Goal: Find contact information: Find contact information

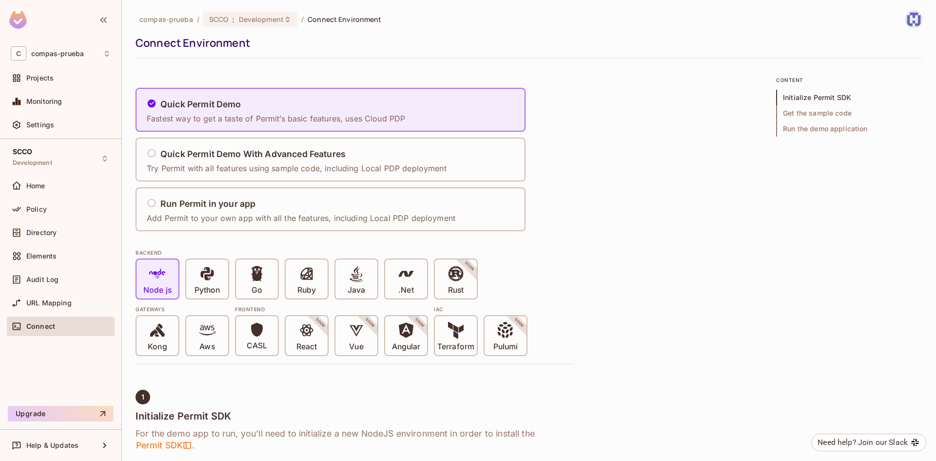
scroll to position [244, 0]
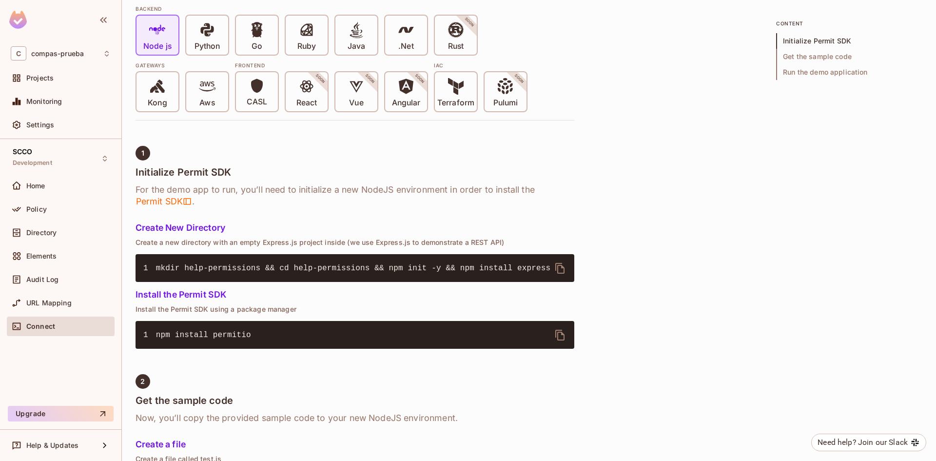
click at [662, 182] on div "Quick Permit Demo Fastest way to get a taste of Permit’s basic features, uses C…" at bounding box center [529, 462] width 787 height 1260
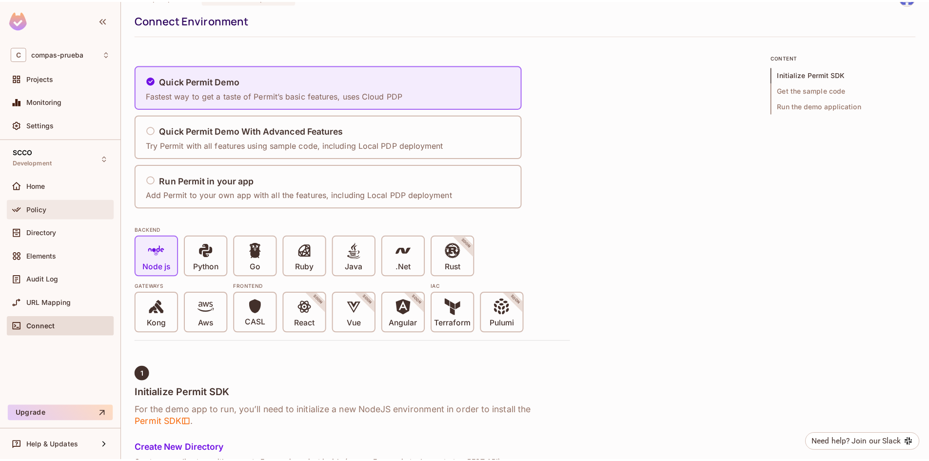
scroll to position [0, 0]
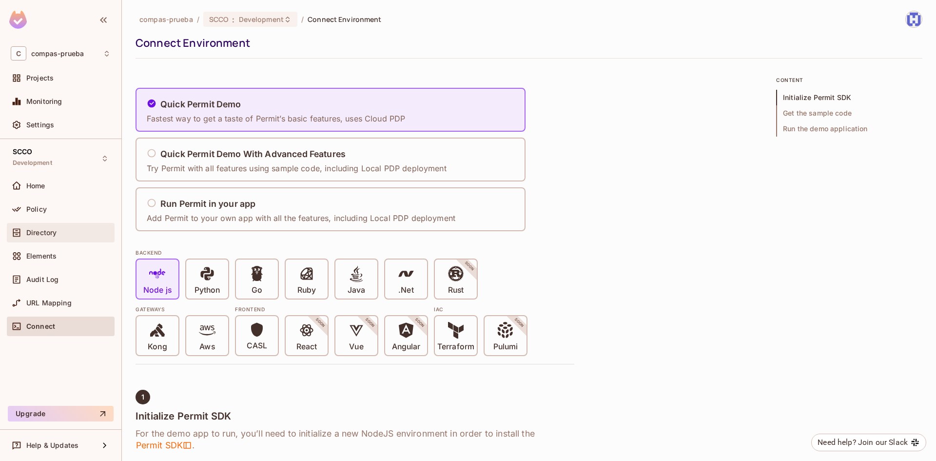
click at [45, 229] on span "Directory" at bounding box center [41, 233] width 30 height 8
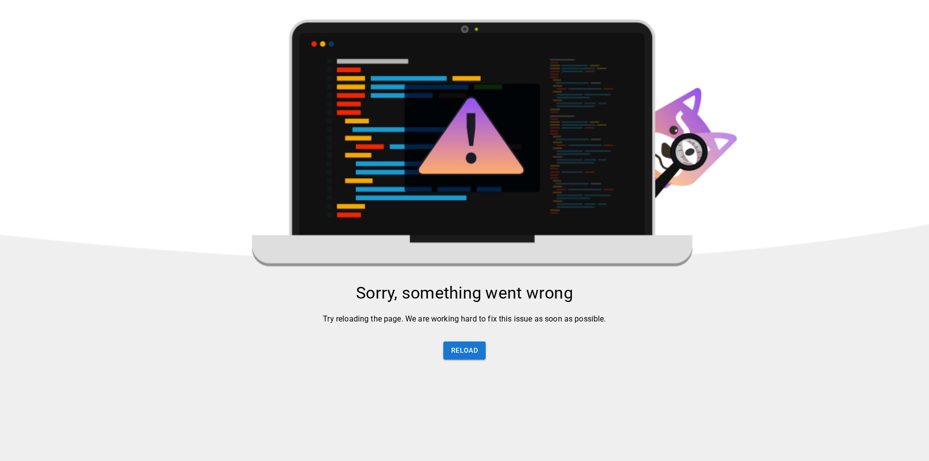
click at [133, 44] on img at bounding box center [464, 288] width 929 height 536
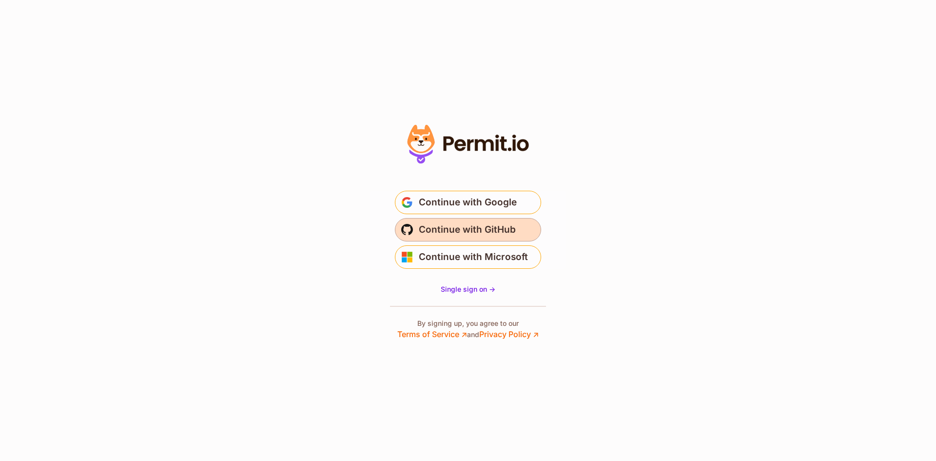
click at [452, 228] on span "Continue with GitHub" at bounding box center [467, 230] width 97 height 16
click at [456, 226] on span "Continue with GitHub" at bounding box center [467, 230] width 97 height 16
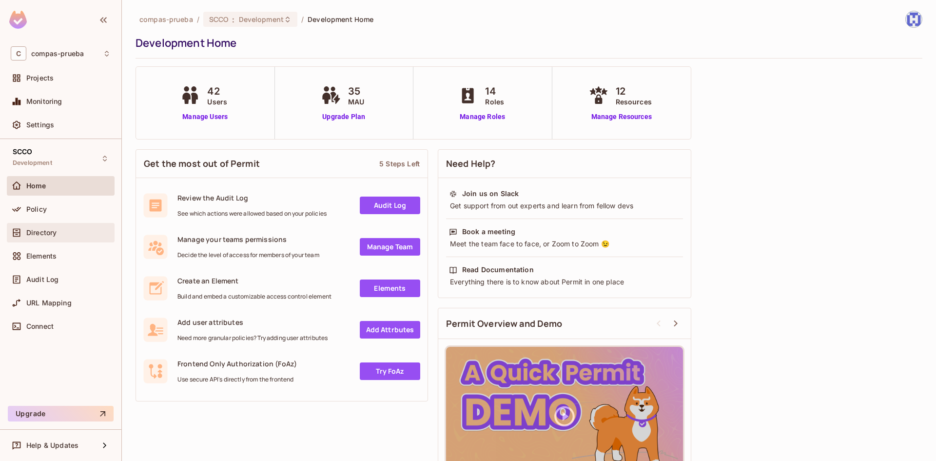
click at [40, 236] on span "Directory" at bounding box center [41, 233] width 30 height 8
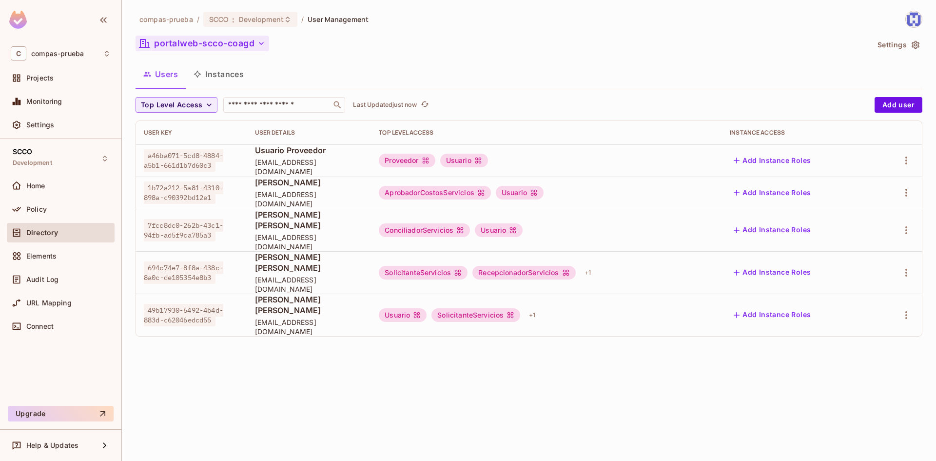
click at [262, 47] on icon "button" at bounding box center [262, 44] width 10 height 10
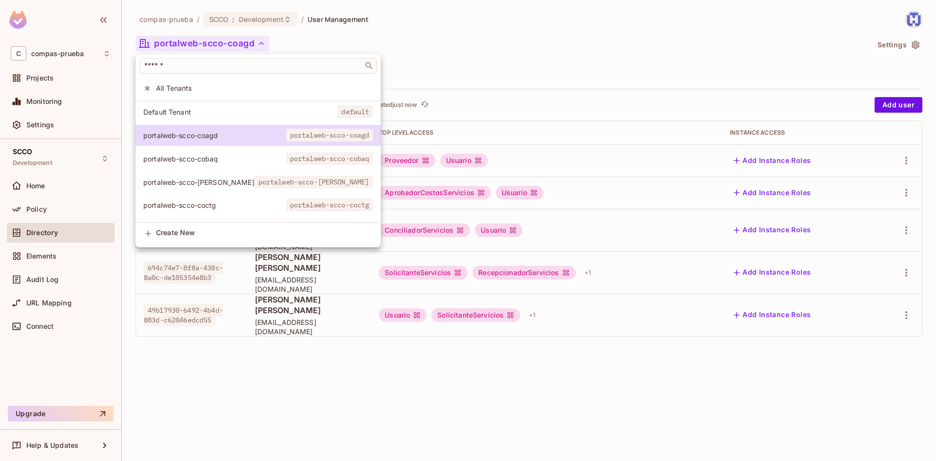
click at [197, 181] on span "portalweb-scco-[PERSON_NAME]" at bounding box center [198, 182] width 111 height 9
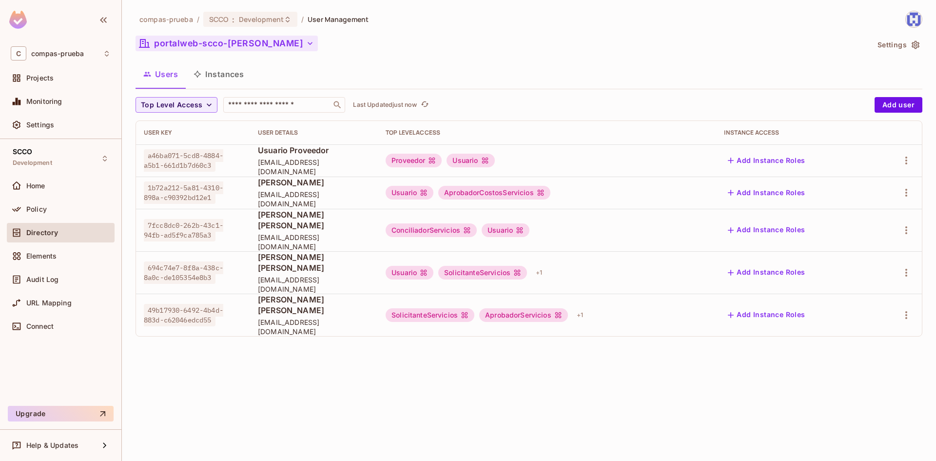
click at [261, 275] on span "[EMAIL_ADDRESS][DOMAIN_NAME]" at bounding box center [314, 284] width 112 height 19
drag, startPoint x: 261, startPoint y: 262, endPoint x: 267, endPoint y: 272, distance: 11.6
click at [260, 275] on span "[EMAIL_ADDRESS][DOMAIN_NAME]" at bounding box center [314, 284] width 112 height 19
copy span "jpotes"
click at [265, 275] on span "[EMAIL_ADDRESS][DOMAIN_NAME]" at bounding box center [314, 284] width 112 height 19
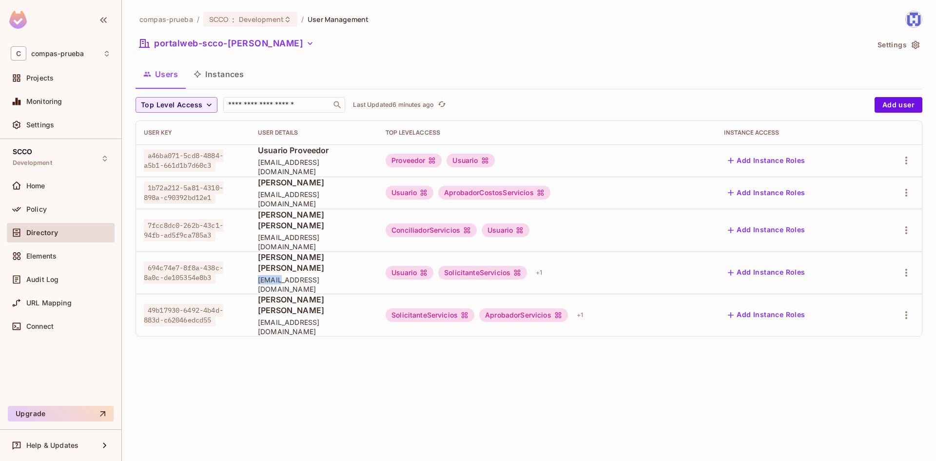
click at [265, 275] on span "[EMAIL_ADDRESS][DOMAIN_NAME]" at bounding box center [314, 284] width 112 height 19
